Goal: Task Accomplishment & Management: Manage account settings

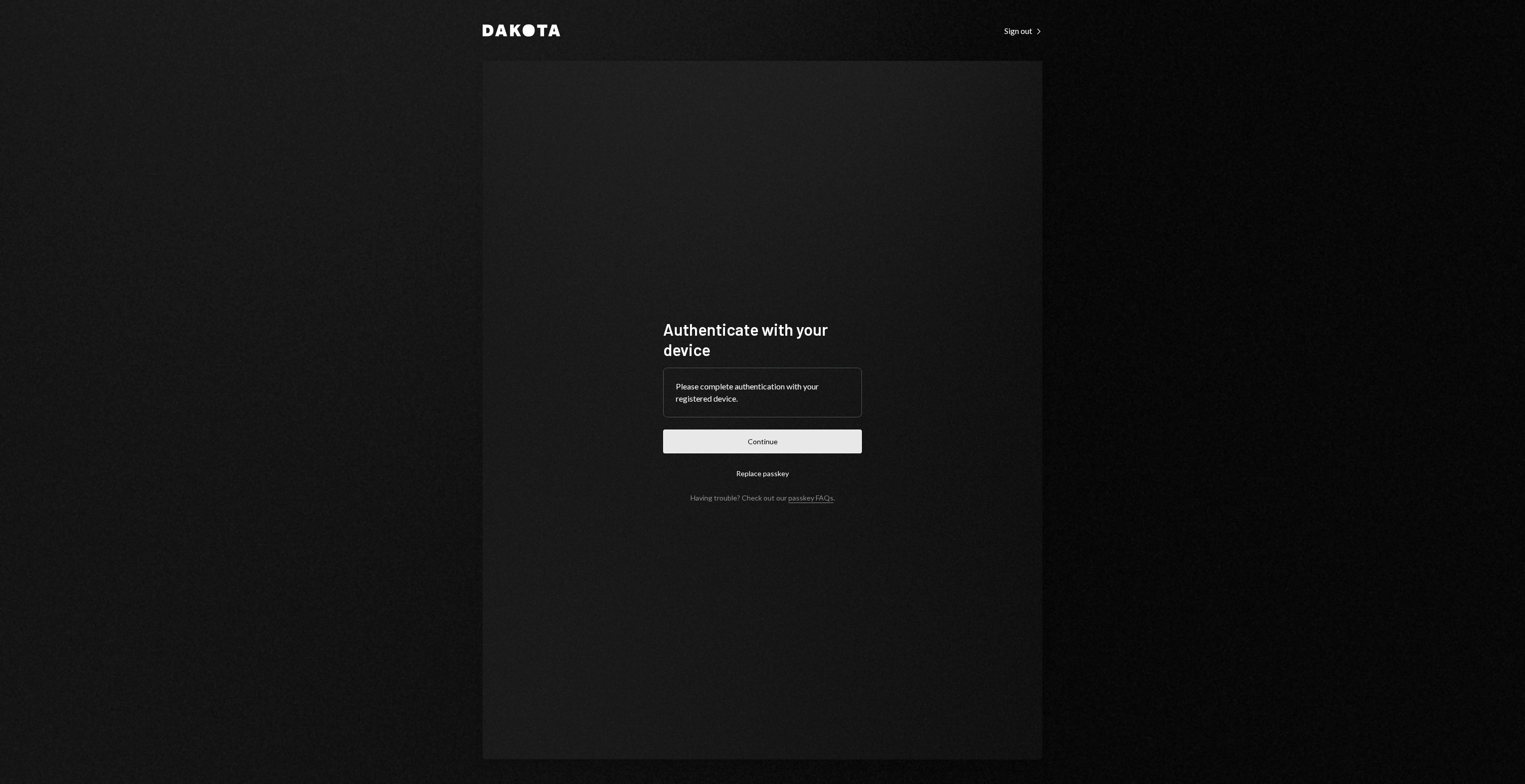
click at [727, 436] on button "Continue" at bounding box center [762, 441] width 199 height 24
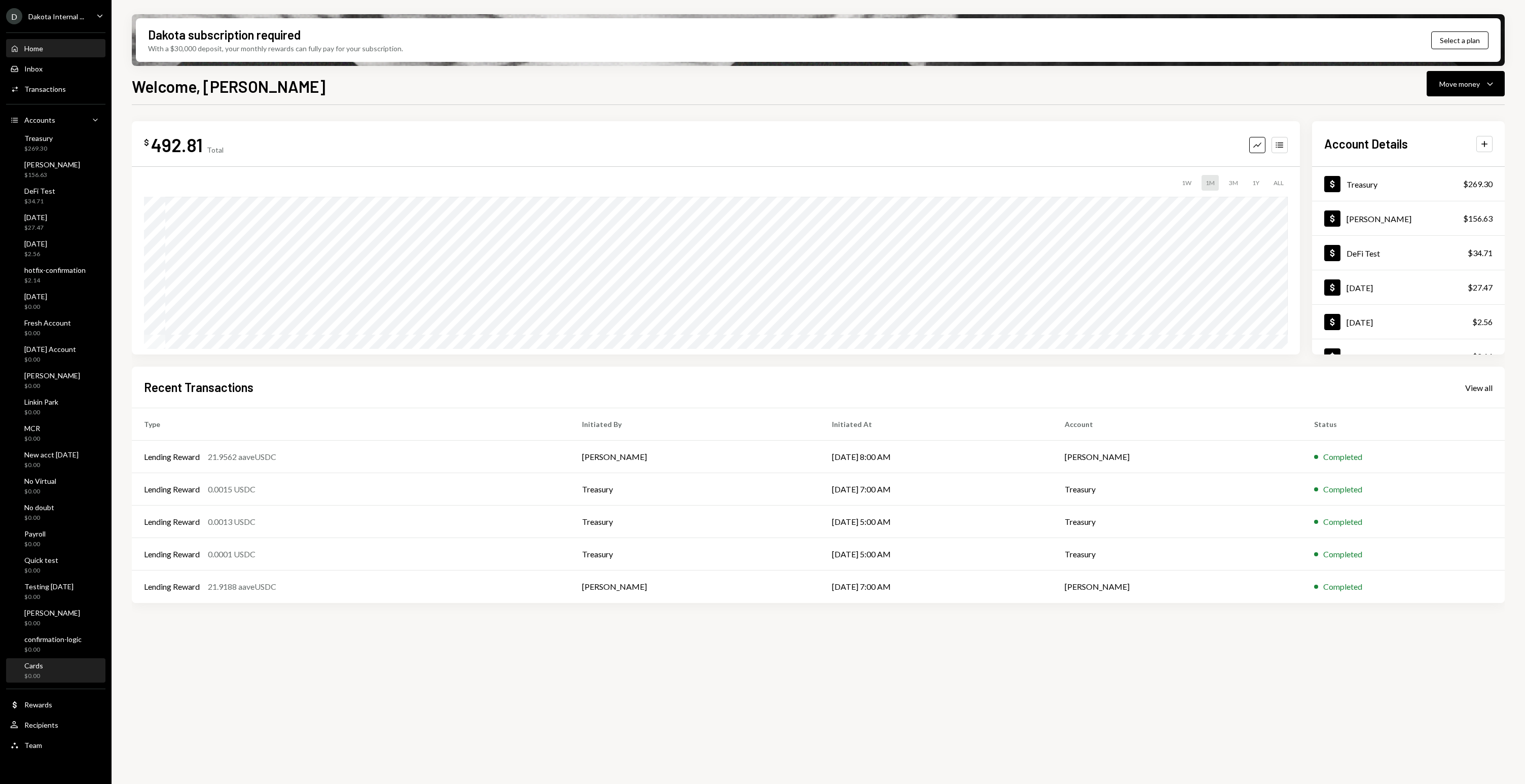
click at [40, 668] on div "Cards" at bounding box center [33, 665] width 19 height 8
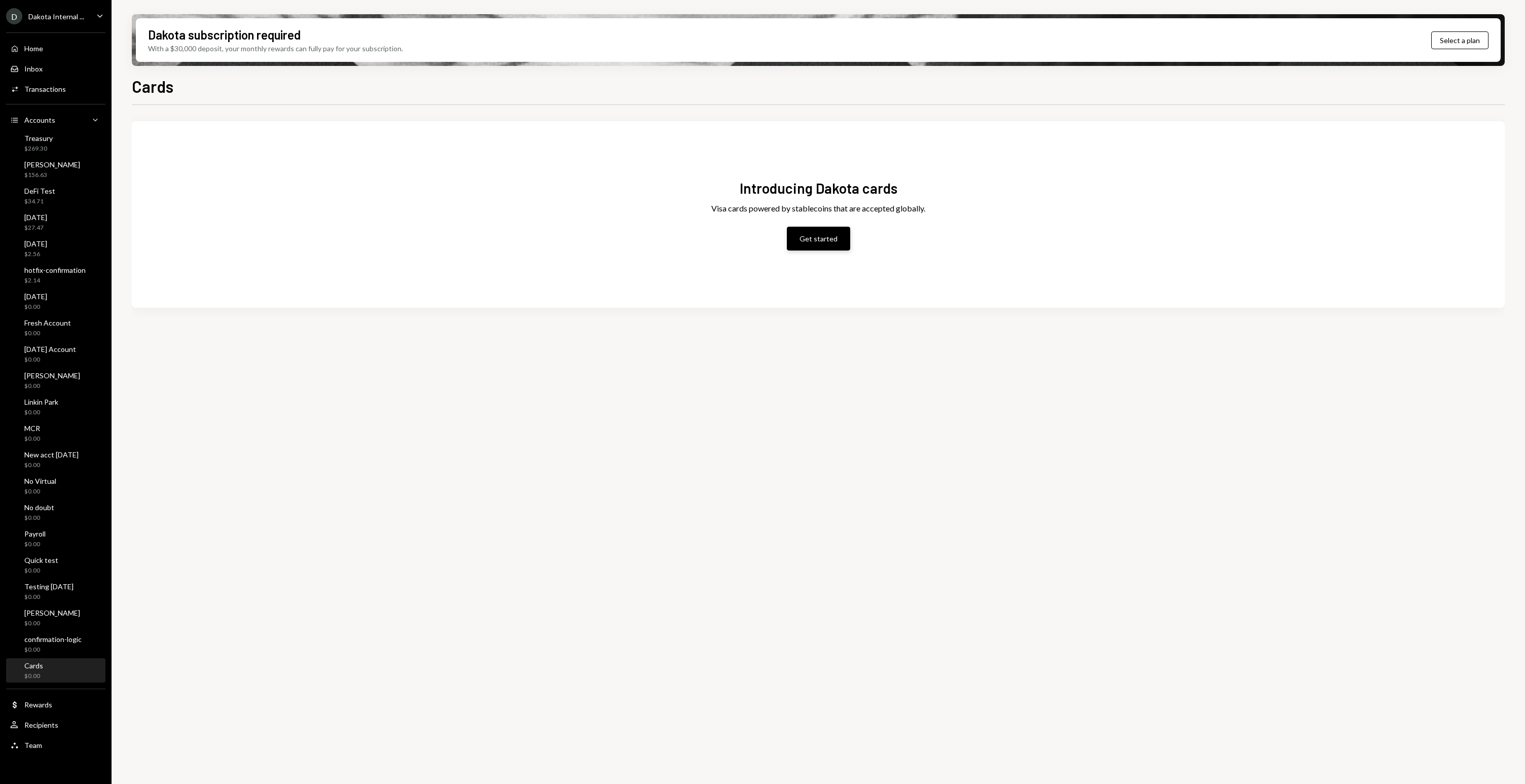
click at [815, 231] on button "Get started" at bounding box center [818, 238] width 63 height 24
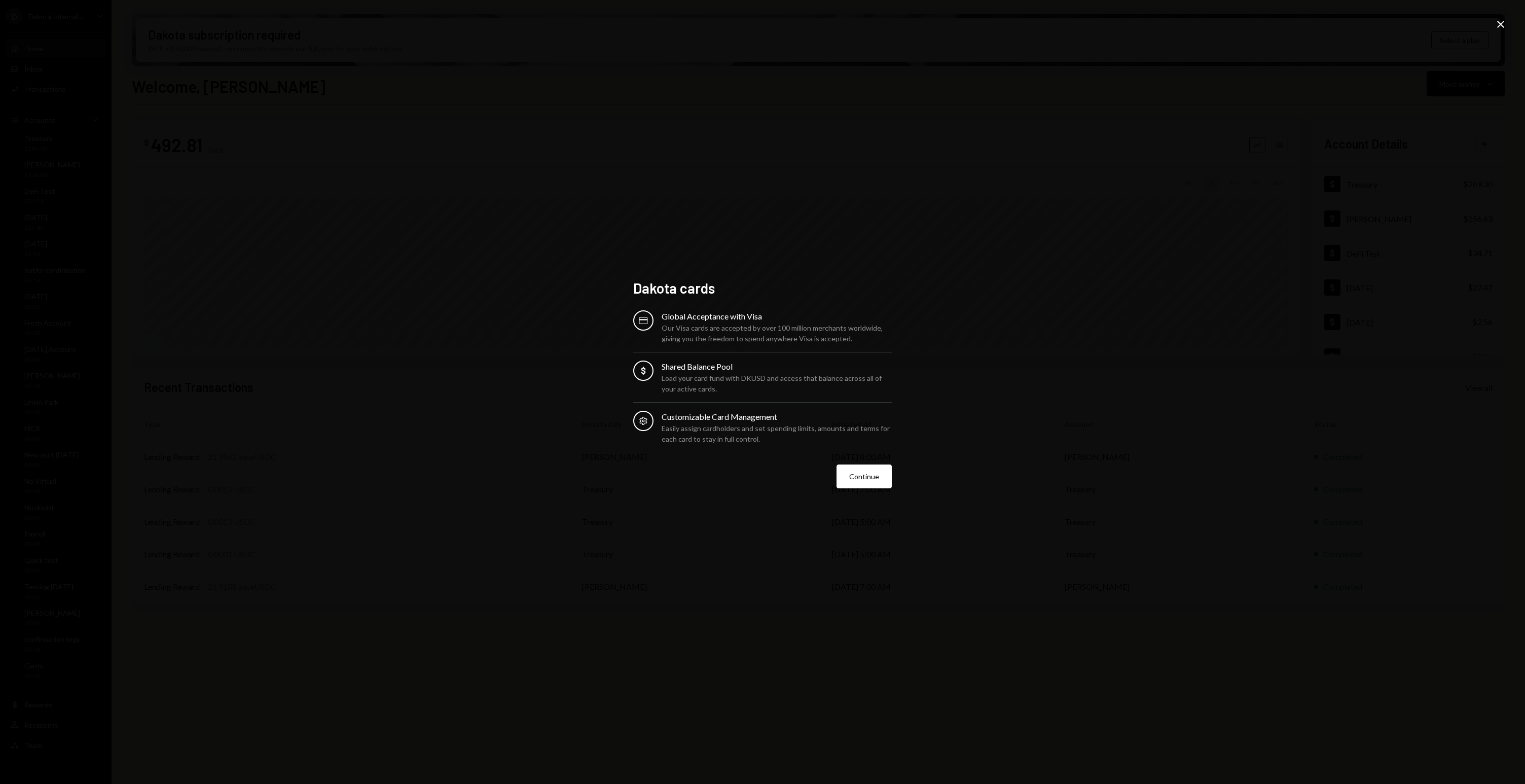
click at [1500, 23] on icon "Close" at bounding box center [1501, 24] width 12 height 12
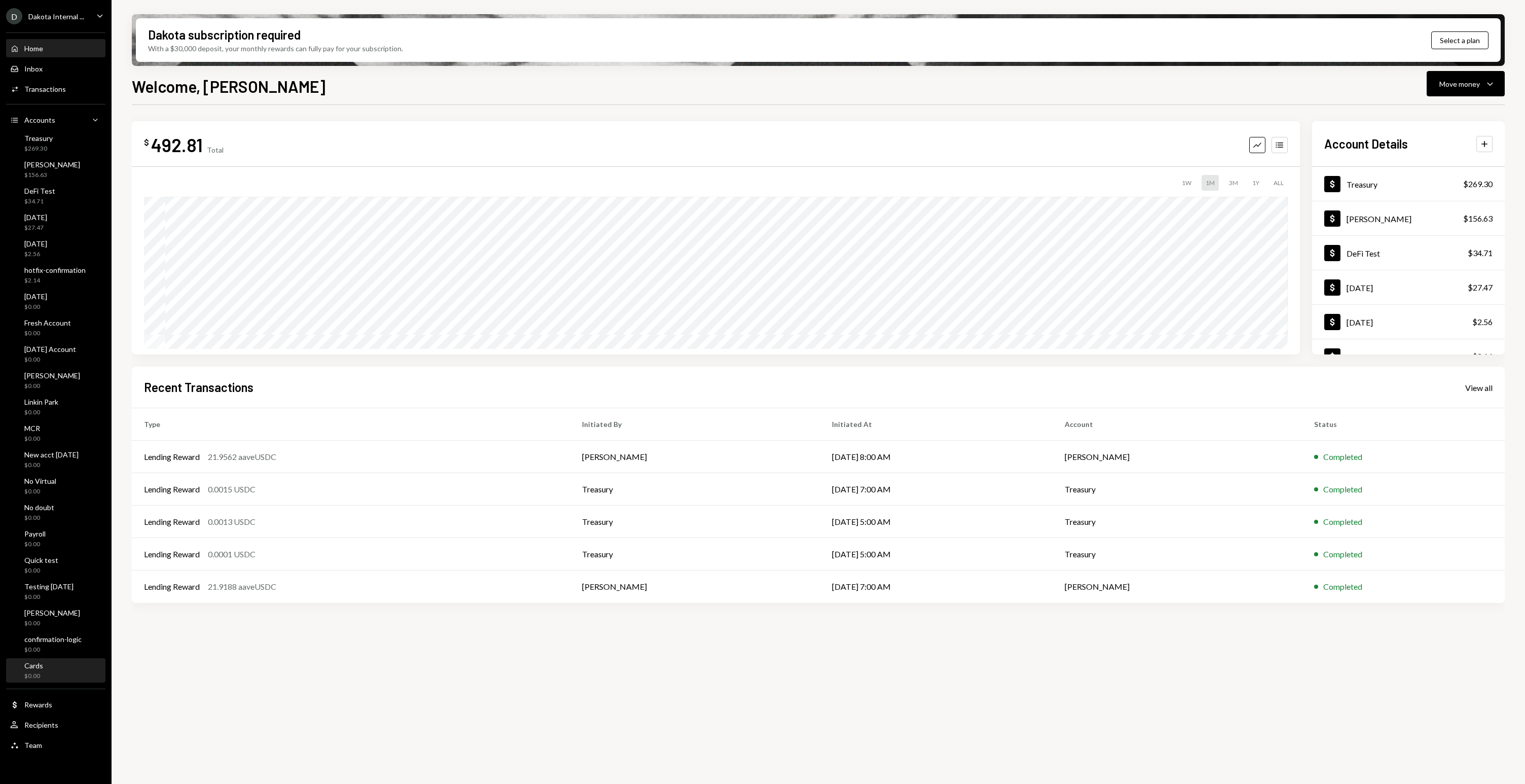
click at [42, 661] on div "Cards" at bounding box center [33, 665] width 19 height 8
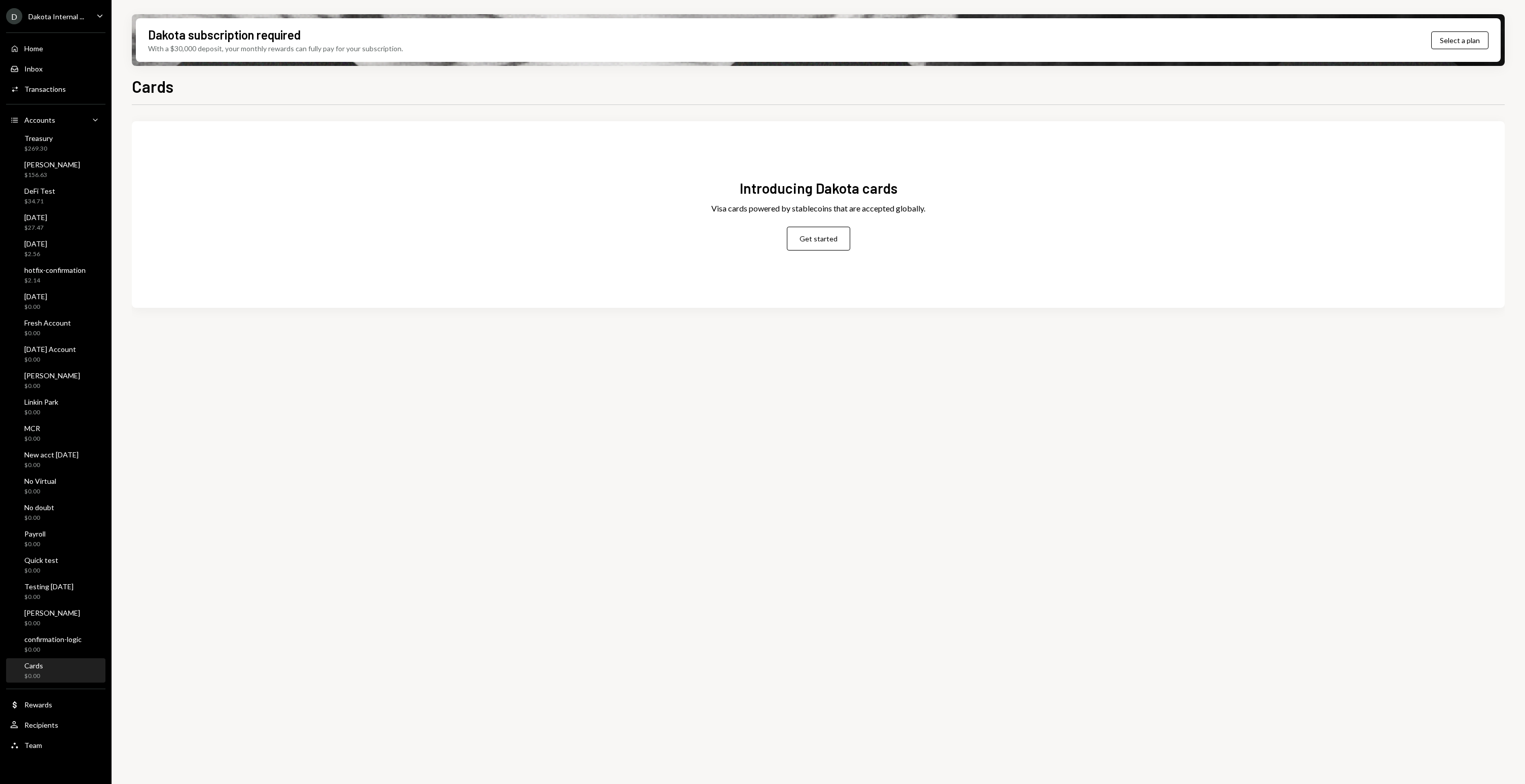
click at [65, 14] on div "Dakota Internal ..." at bounding box center [57, 16] width 56 height 8
click at [31, 161] on div "Sign out" at bounding box center [71, 157] width 108 height 8
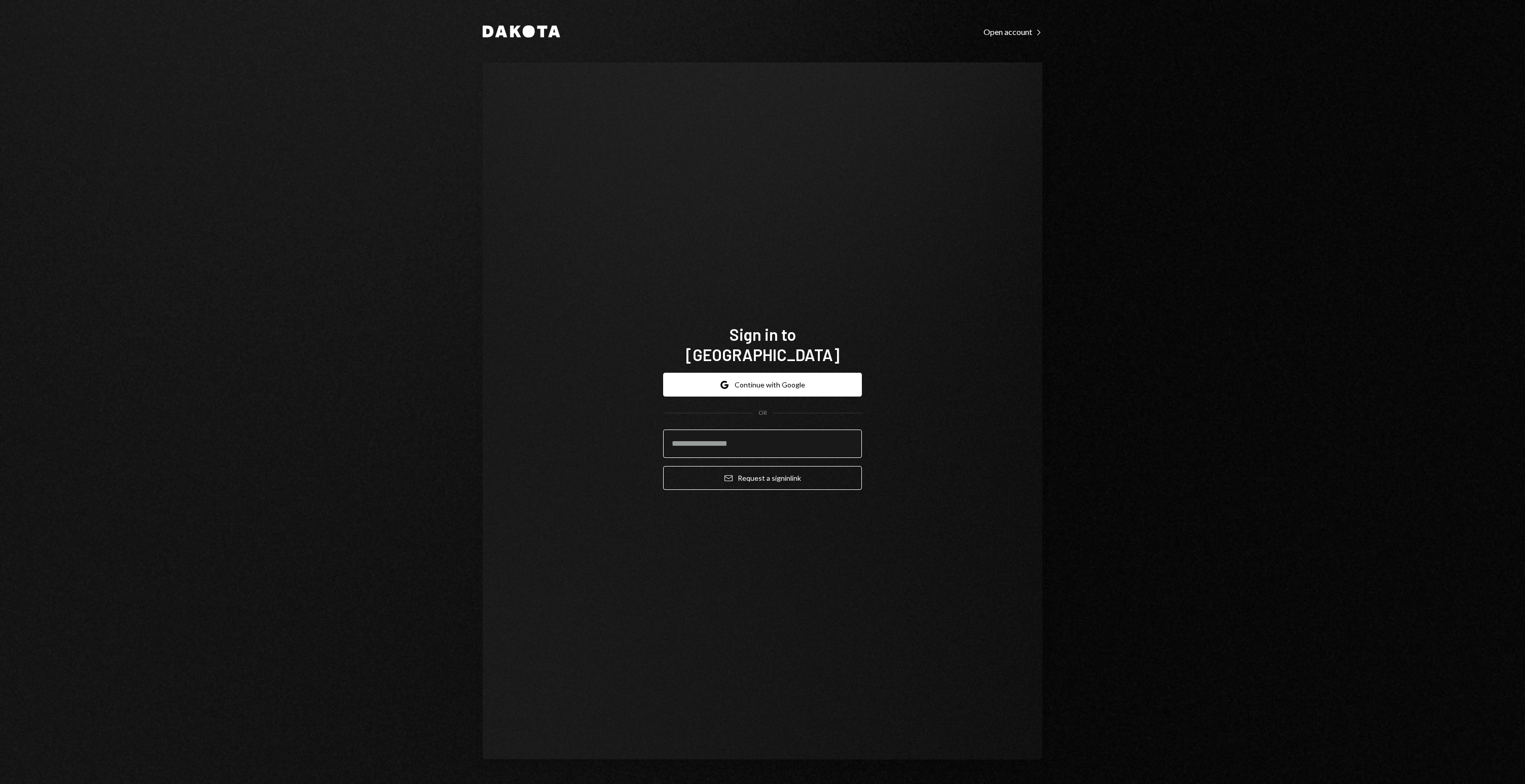
click at [680, 436] on input "email" at bounding box center [762, 444] width 199 height 29
type input "**********"
click at [826, 474] on button "Email Request a sign in link" at bounding box center [762, 477] width 199 height 24
